Goal: Task Accomplishment & Management: Manage account settings

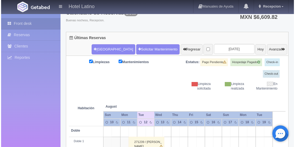
scroll to position [61, 0]
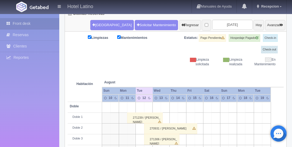
click at [211, 104] on td at bounding box center [207, 107] width 8 height 11
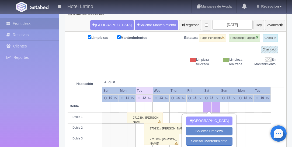
click at [209, 119] on button "Nueva Reserva" at bounding box center [209, 121] width 47 height 9
type input "16-08-2025"
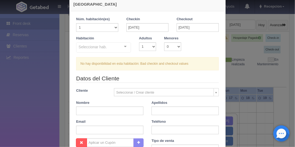
scroll to position [0, 0]
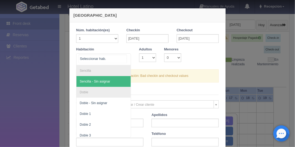
click at [125, 58] on div at bounding box center [125, 58] width 11 height 8
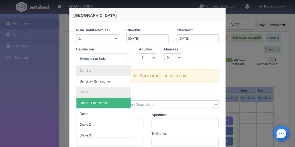
click at [99, 102] on span "Doble - Sin asignar" at bounding box center [94, 103] width 28 height 4
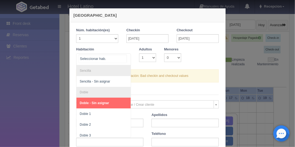
click at [124, 58] on div at bounding box center [125, 58] width 11 height 8
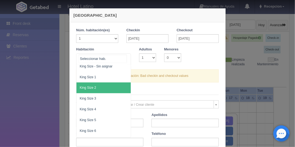
scroll to position [216, 0]
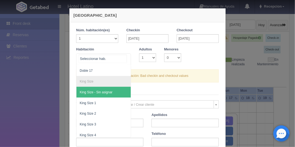
click at [101, 93] on span "King Size - Sin asignar" at bounding box center [96, 92] width 33 height 4
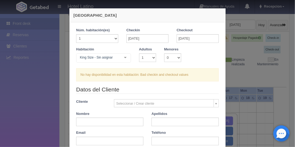
checkbox input "false"
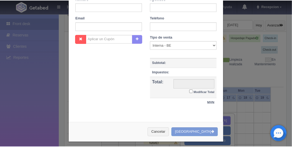
scroll to position [117, 0]
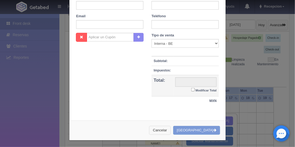
click at [170, 127] on button "Cancelar" at bounding box center [160, 130] width 22 height 9
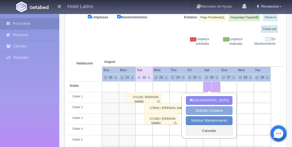
scroll to position [123, 0]
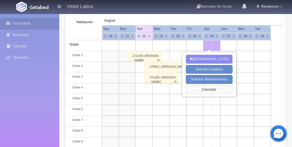
click at [210, 89] on button "Cancelar" at bounding box center [209, 89] width 47 height 9
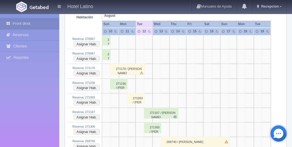
scroll to position [1017, 0]
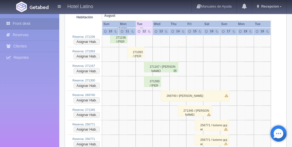
click at [147, 76] on div "271300 / Janeth F Jordan Zambrano" at bounding box center [152, 81] width 17 height 11
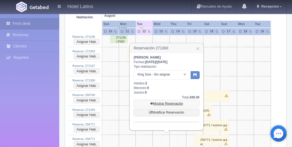
click at [162, 104] on link "Mostrar Reservación" at bounding box center [167, 104] width 66 height 8
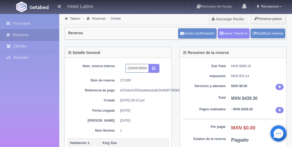
click at [148, 69] on input "2265978500 Expedia" at bounding box center [137, 68] width 23 height 9
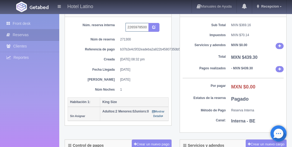
scroll to position [15, 0]
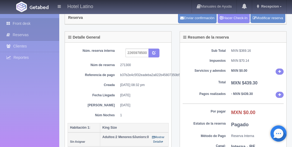
click at [16, 24] on link "Front desk" at bounding box center [29, 23] width 59 height 11
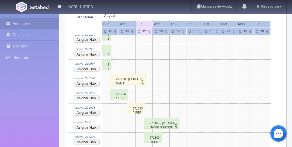
scroll to position [944, 0]
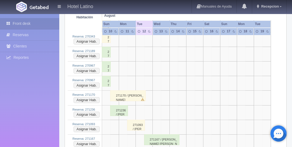
click at [107, 76] on div "270967 / Andrea Berenice Chavez Gaytan" at bounding box center [106, 81] width 9 height 11
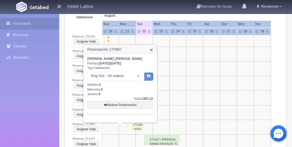
click at [150, 50] on h3 "Reservación 270967 ×" at bounding box center [120, 49] width 73 height 9
click at [151, 49] on link "×" at bounding box center [151, 50] width 3 height 6
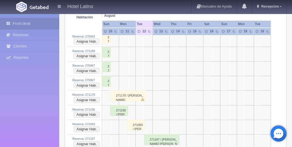
click at [107, 61] on div "270967 / [PERSON_NAME]" at bounding box center [106, 66] width 9 height 11
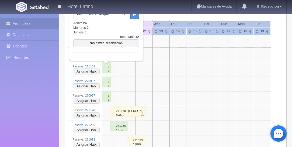
scroll to position [898, 0]
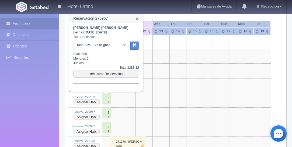
click at [138, 18] on link "×" at bounding box center [137, 19] width 3 height 6
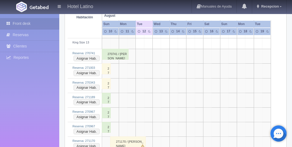
click at [107, 78] on div "270343 / JUAN DAVID SALCEDO RODRIQUEZ" at bounding box center [106, 83] width 9 height 11
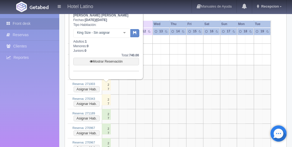
scroll to position [867, 0]
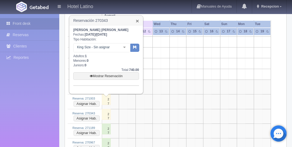
click at [138, 20] on link "×" at bounding box center [137, 21] width 3 height 6
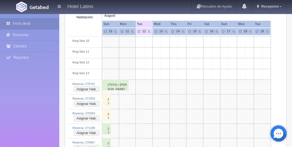
click at [107, 94] on div "271003 / JANETH FERNANDA JORDAN ZAMBRANO" at bounding box center [106, 99] width 9 height 11
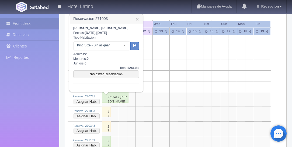
scroll to position [836, 0]
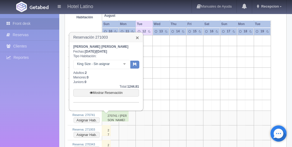
click at [137, 37] on link "×" at bounding box center [137, 38] width 3 height 6
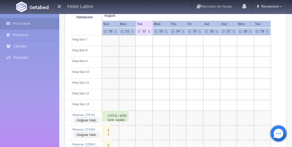
click at [137, 38] on link "×" at bounding box center [137, 38] width 3 height 6
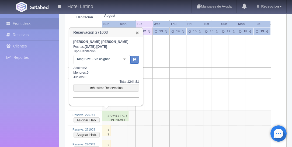
click at [137, 32] on link "×" at bounding box center [137, 33] width 3 height 6
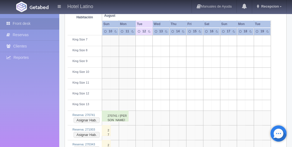
click at [108, 125] on div "271003 / JANETH FERNANDA JORDAN ZAMBRANO" at bounding box center [106, 130] width 9 height 11
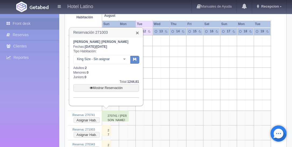
click at [136, 33] on link "×" at bounding box center [137, 33] width 3 height 6
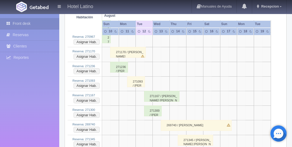
scroll to position [1021, 0]
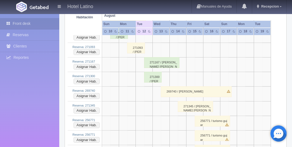
click at [149, 72] on div "271300 / Janeth F Jordan Zambrano" at bounding box center [153, 77] width 18 height 11
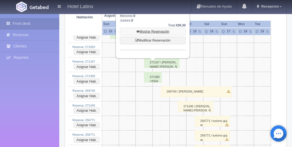
click at [150, 31] on link "Mostrar Reservación" at bounding box center [153, 32] width 66 height 8
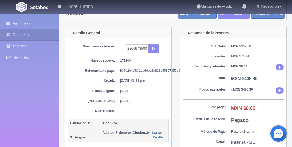
scroll to position [31, 0]
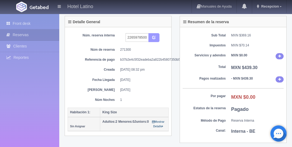
click at [149, 38] on button "submit" at bounding box center [154, 37] width 11 height 9
click at [148, 38] on input "2265978500 Expedia" at bounding box center [137, 37] width 23 height 9
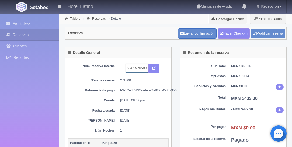
click at [148, 68] on input "2265978500 Expedia" at bounding box center [137, 68] width 23 height 9
click at [148, 69] on input "2265978500 Expedia" at bounding box center [137, 68] width 23 height 9
click at [147, 68] on input "2265978500 Expedia" at bounding box center [137, 68] width 23 height 9
type input "2265978500 Expedia 220"
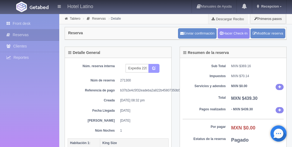
click at [152, 67] on icon "submit" at bounding box center [154, 68] width 4 height 4
click at [153, 68] on icon "submit" at bounding box center [154, 68] width 4 height 4
